Goal: Information Seeking & Learning: Learn about a topic

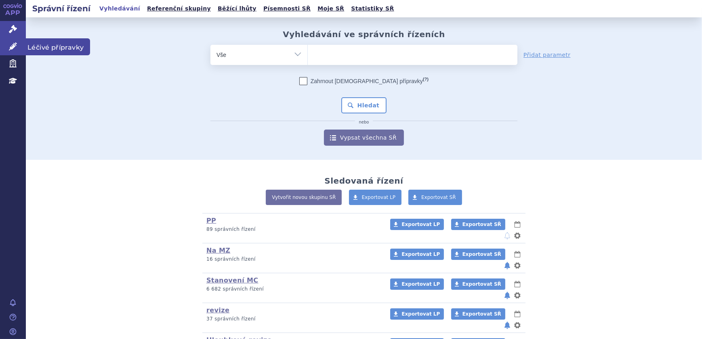
click at [10, 43] on icon at bounding box center [13, 46] width 8 height 8
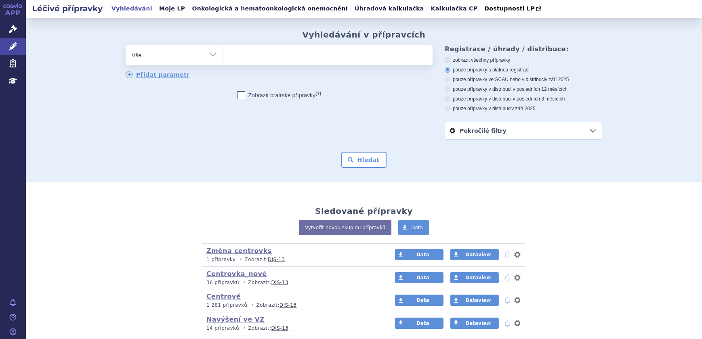
click at [208, 55] on select "Vše Přípravek/SUKL kód MAH VPOIS ATC/Aktivní látka Léková forma Síla" at bounding box center [174, 54] width 97 height 18
select select "filter-atc-group"
click at [126, 46] on select "Vše Přípravek/SUKL kód MAH VPOIS ATC/Aktivní látka Léková forma Síla" at bounding box center [174, 54] width 97 height 18
click at [289, 55] on ul at bounding box center [328, 53] width 210 height 17
click at [223, 55] on select at bounding box center [223, 55] width 0 height 20
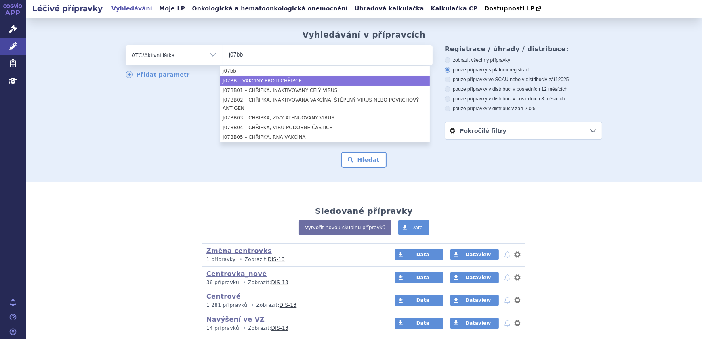
type input "j07bb"
select select "J07BB"
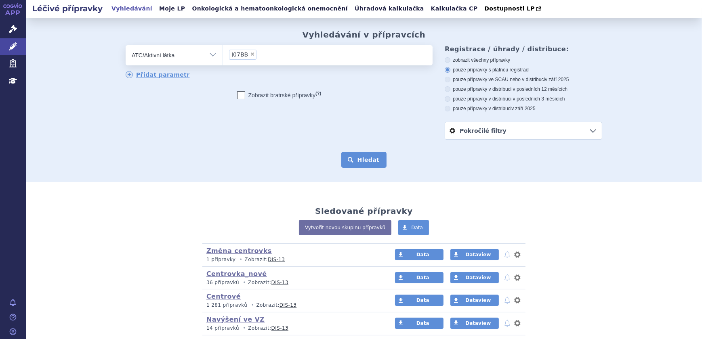
click at [354, 158] on button "Hledat" at bounding box center [364, 160] width 46 height 16
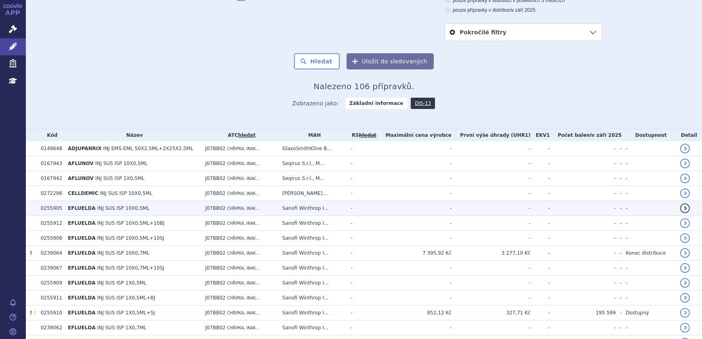
scroll to position [147, 0]
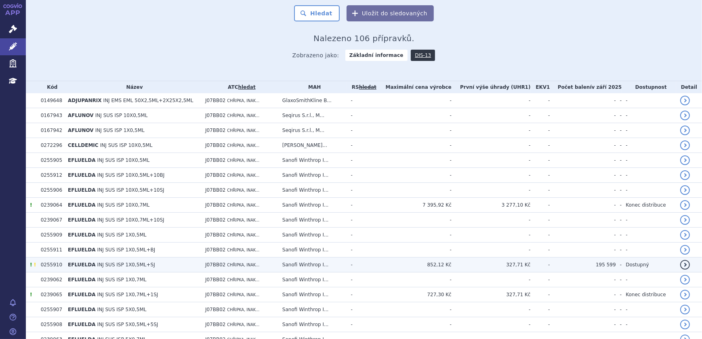
click at [261, 268] on td "J07BB02 CHŘIPKA, INAK..." at bounding box center [239, 265] width 77 height 15
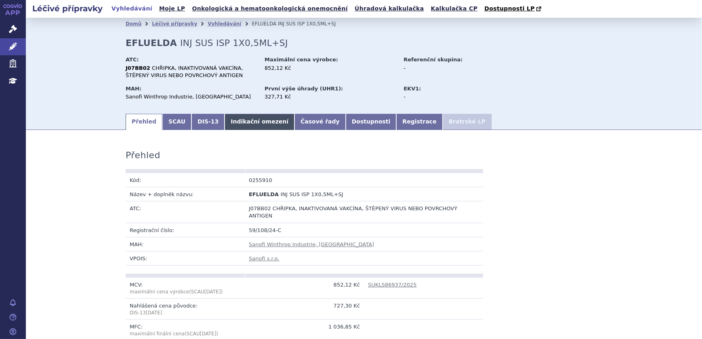
click at [244, 126] on link "Indikační omezení" at bounding box center [260, 122] width 70 height 16
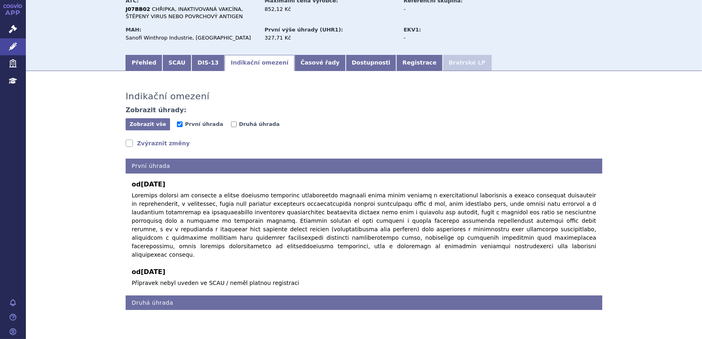
scroll to position [72, 0]
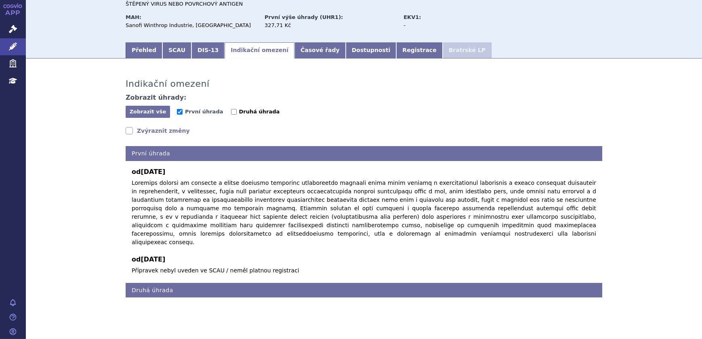
click at [239, 111] on span "Druhá úhrada" at bounding box center [259, 112] width 41 height 6
click at [237, 111] on input "Druhá úhrada" at bounding box center [234, 112] width 6 height 6
checkbox input "true"
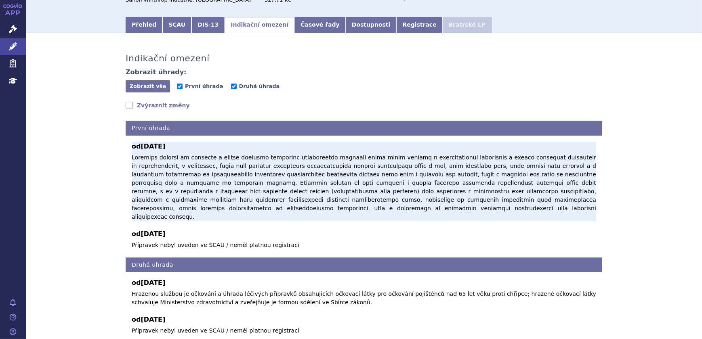
scroll to position [141, 0]
